Goal: Check status: Check status

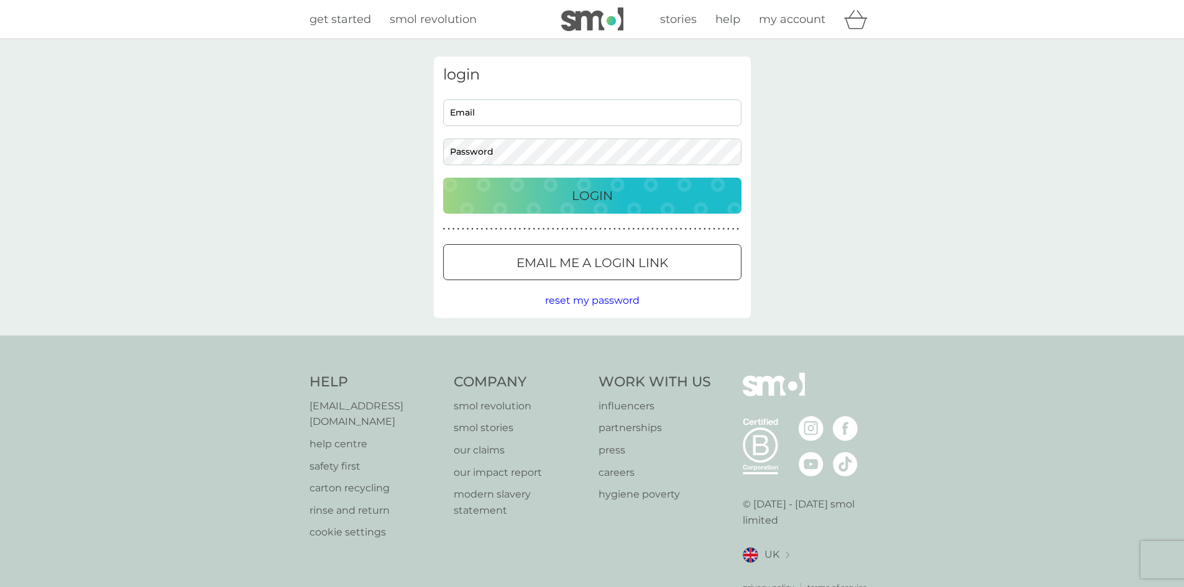
type input "[EMAIL_ADDRESS][DOMAIN_NAME]"
click at [564, 193] on div "Login" at bounding box center [592, 196] width 273 height 20
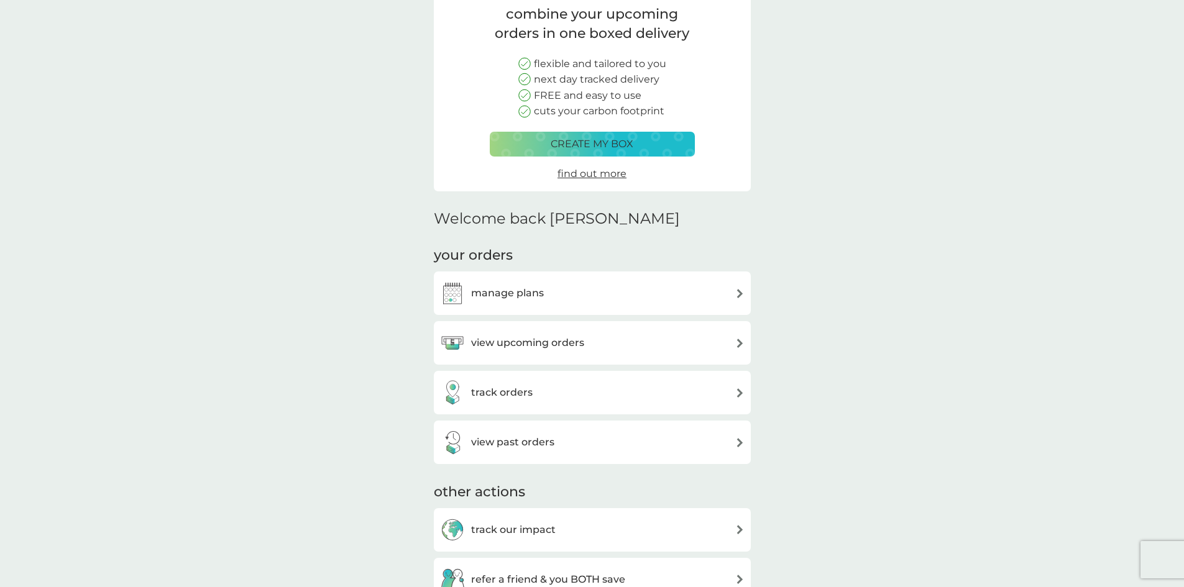
scroll to position [124, 0]
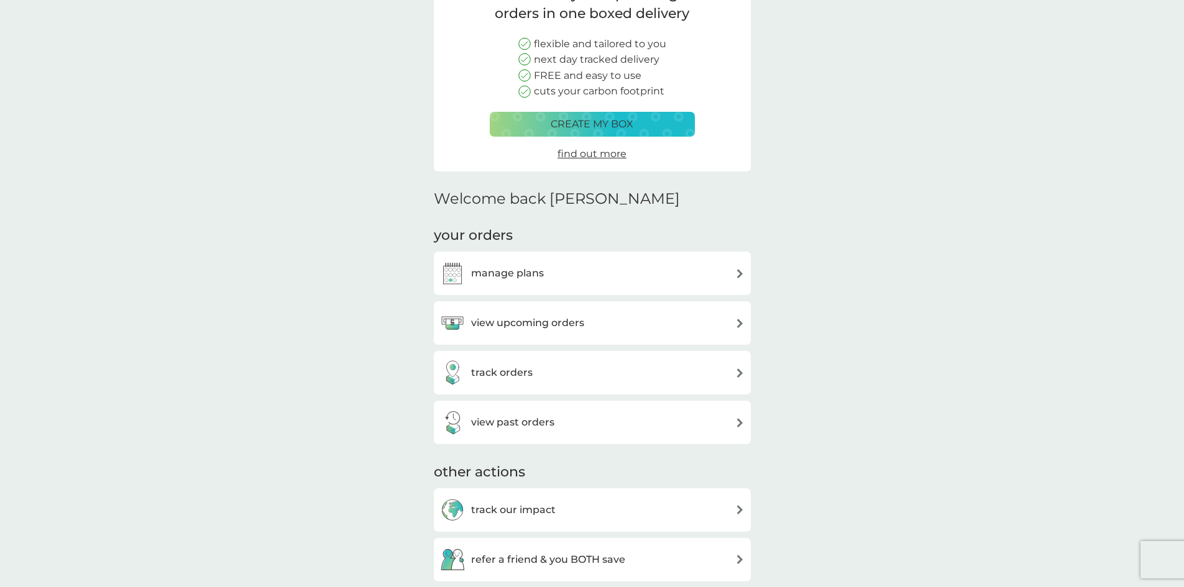
click at [502, 378] on h3 "track orders" at bounding box center [502, 373] width 62 height 16
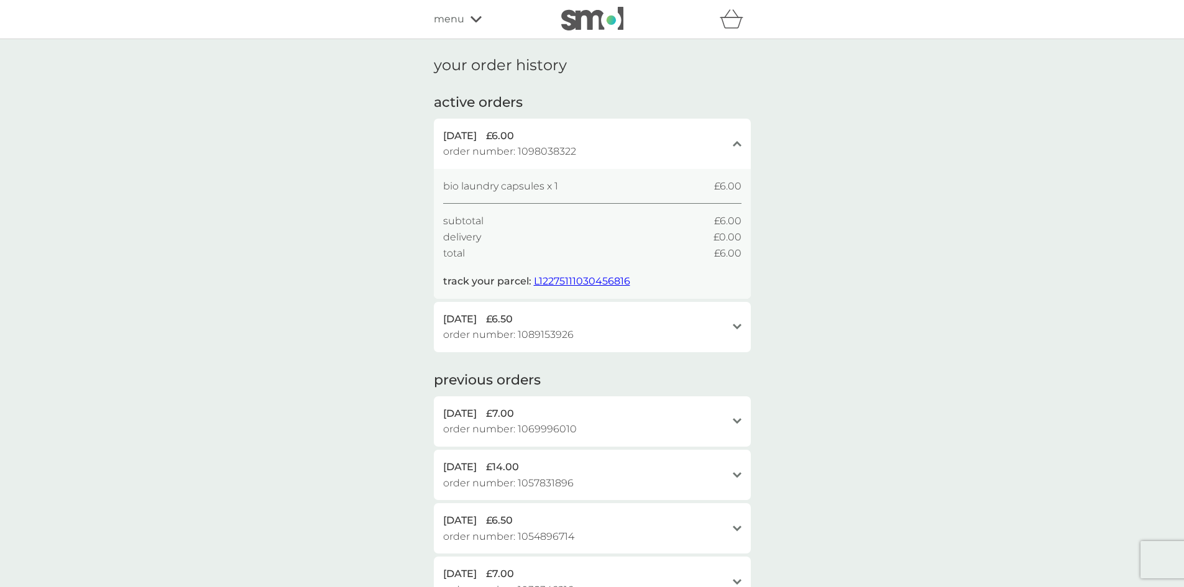
click at [586, 277] on span "L12275111030456816" at bounding box center [582, 281] width 96 height 12
